Goal: Transaction & Acquisition: Purchase product/service

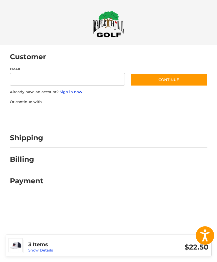
click at [73, 91] on link "Sign in now" at bounding box center [71, 92] width 23 height 5
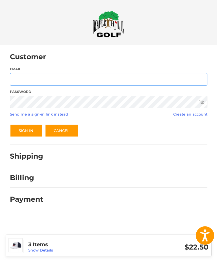
click at [49, 77] on input "Email" at bounding box center [109, 79] width 198 height 13
type input "**********"
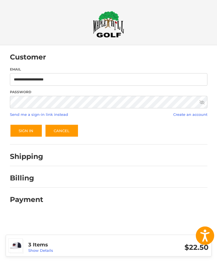
click at [24, 129] on button "Sign In" at bounding box center [26, 130] width 33 height 13
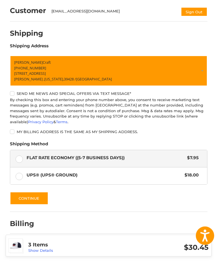
scroll to position [54, 0]
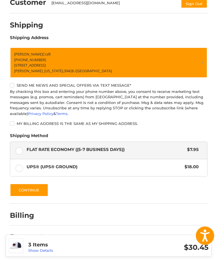
click at [36, 252] on link "Show Details" at bounding box center [40, 250] width 25 height 5
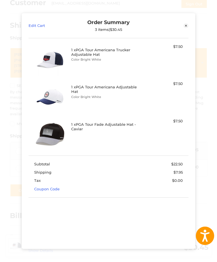
click at [188, 24] on icon at bounding box center [185, 25] width 5 height 5
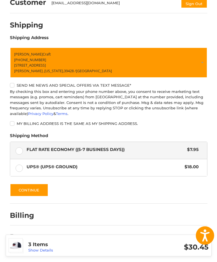
click at [27, 189] on button "Continue" at bounding box center [29, 189] width 38 height 13
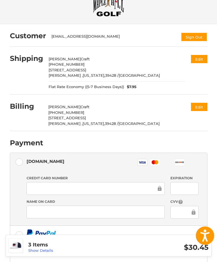
scroll to position [0, 0]
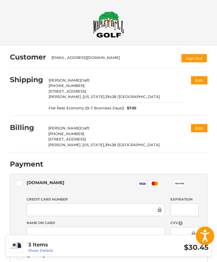
click at [203, 126] on button "Edit" at bounding box center [199, 128] width 16 height 8
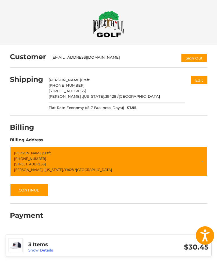
click at [35, 249] on link "Show Details" at bounding box center [40, 250] width 25 height 5
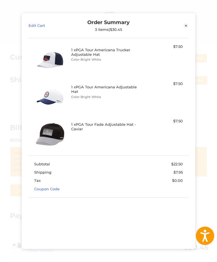
click at [34, 19] on link "Edit Cart" at bounding box center [49, 25] width 40 height 12
